Goal: Transaction & Acquisition: Purchase product/service

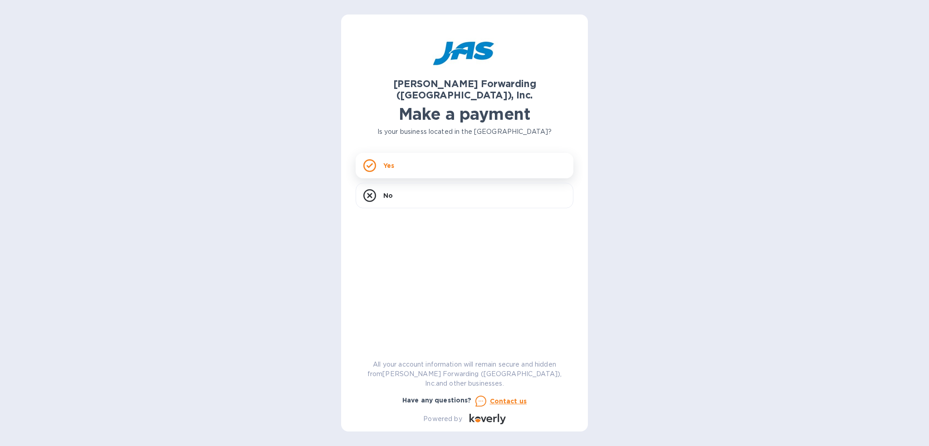
click at [451, 156] on div "Yes" at bounding box center [465, 165] width 218 height 25
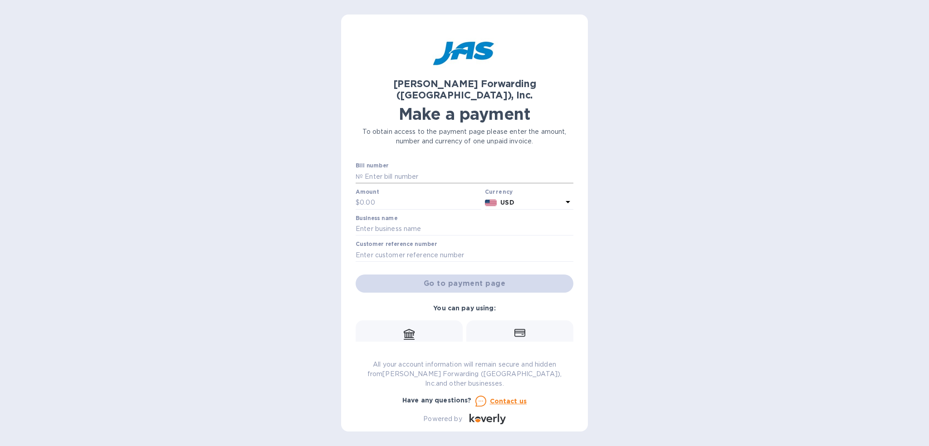
click at [451, 170] on input "text" at bounding box center [468, 177] width 211 height 14
click at [418, 170] on input "BNA503285" at bounding box center [468, 177] width 211 height 14
drag, startPoint x: 418, startPoint y: 165, endPoint x: 164, endPoint y: 148, distance: 255.1
click at [173, 153] on div "[PERSON_NAME] Forwarding ([GEOGRAPHIC_DATA]), Inc. Make a payment To obtain acc…" at bounding box center [464, 223] width 929 height 446
type input "BNA503285387"
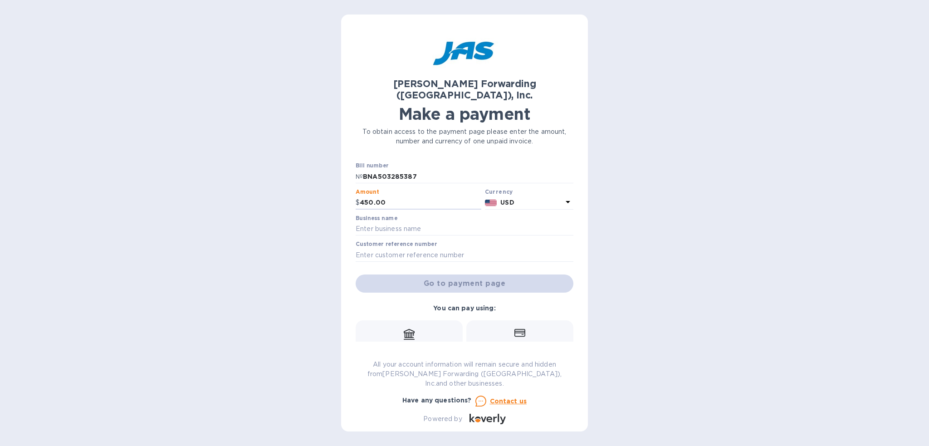
type input "450.00"
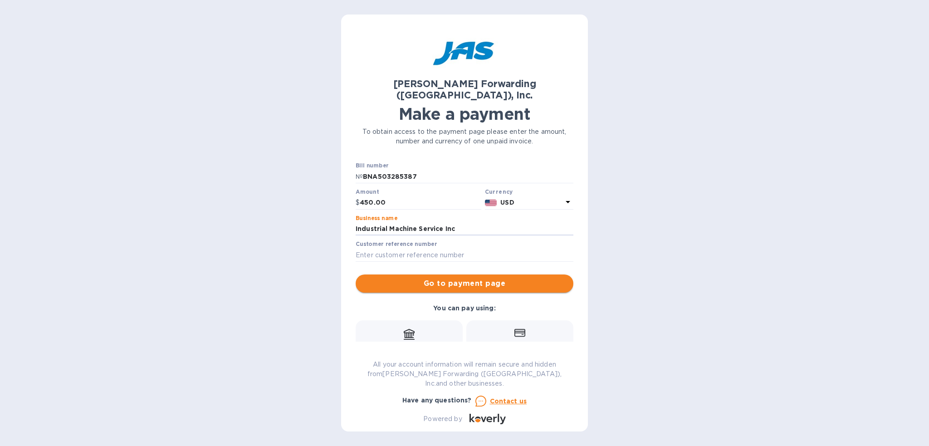
type input "Industrial Machine Service Inc"
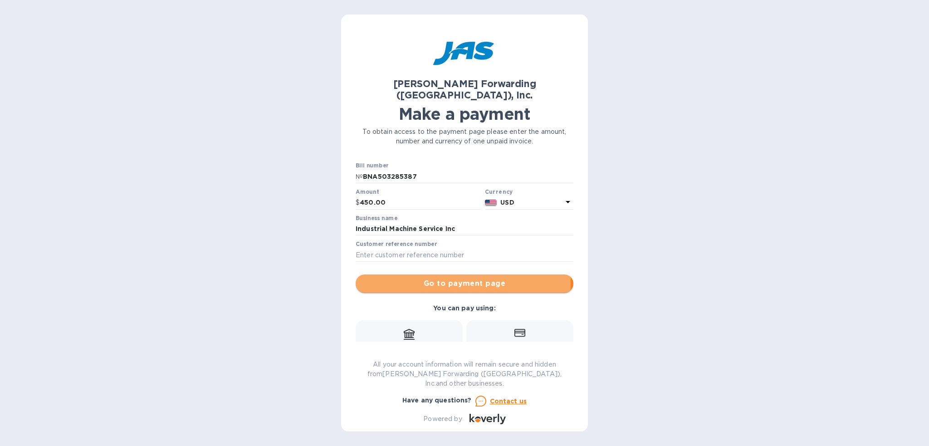
click at [376, 278] on span "Go to payment page" at bounding box center [464, 283] width 203 height 11
